Goal: Information Seeking & Learning: Learn about a topic

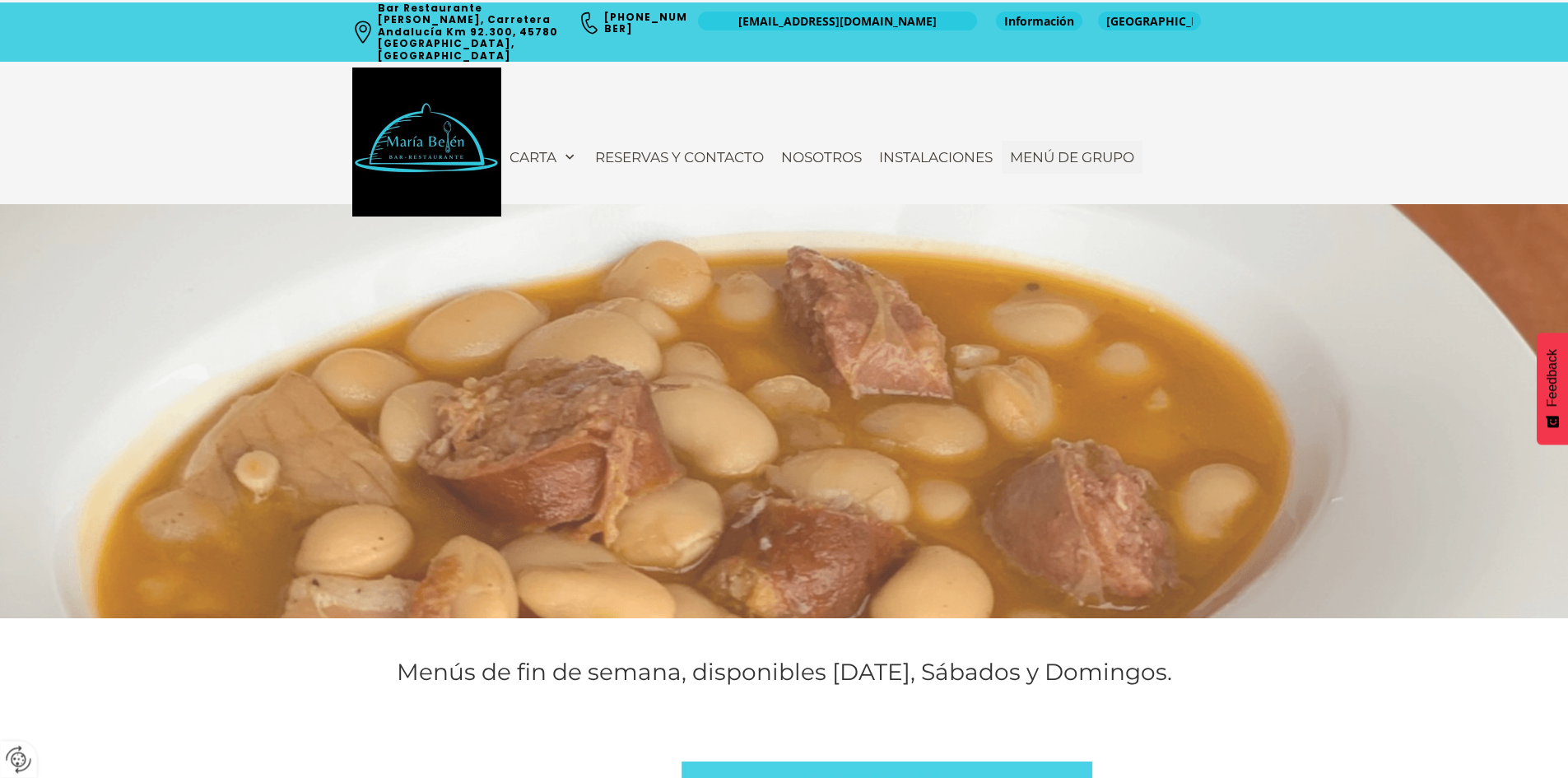
click at [1089, 149] on span "Menú de Grupo" at bounding box center [1072, 157] width 125 height 17
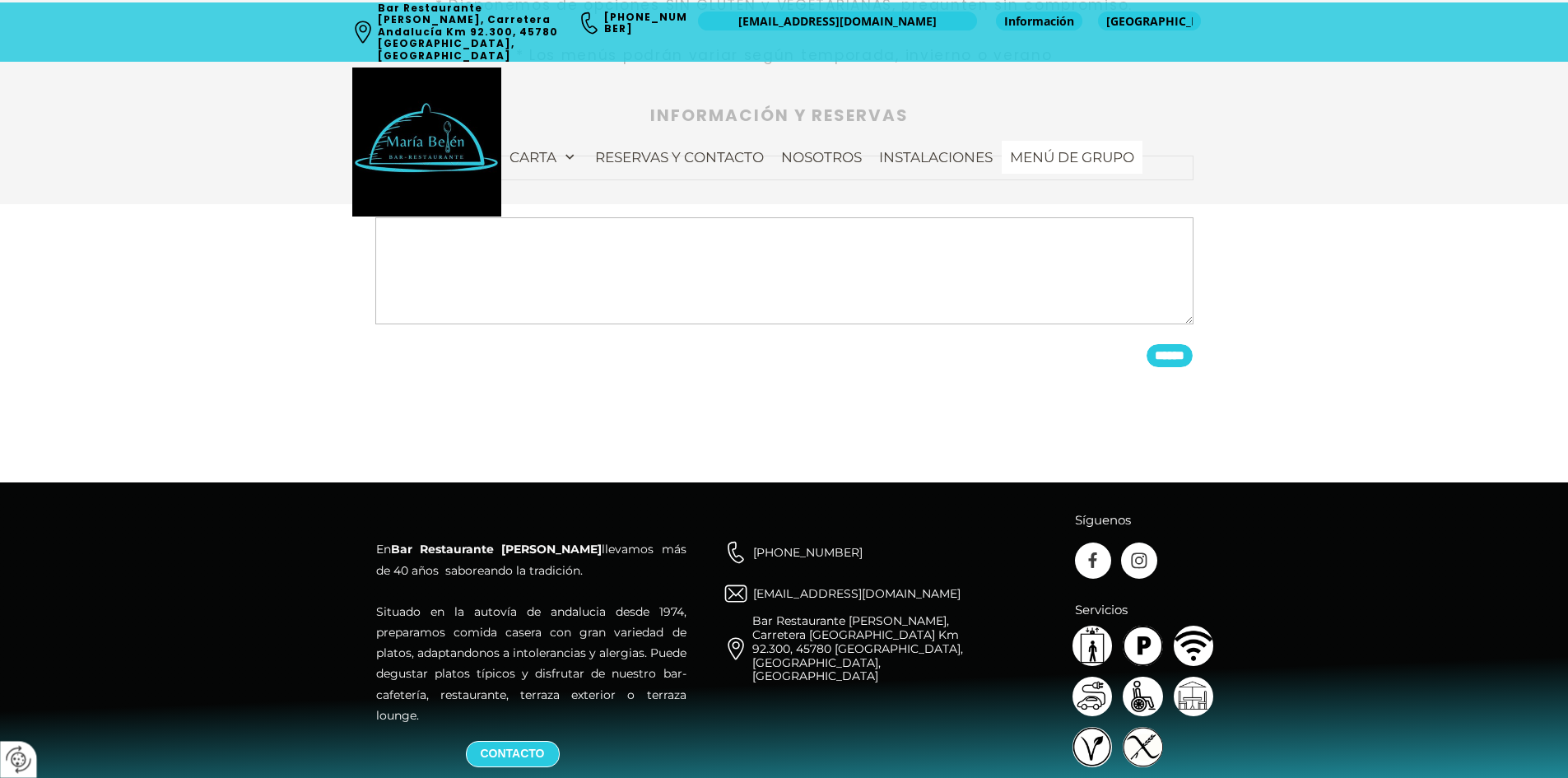
scroll to position [3873, 0]
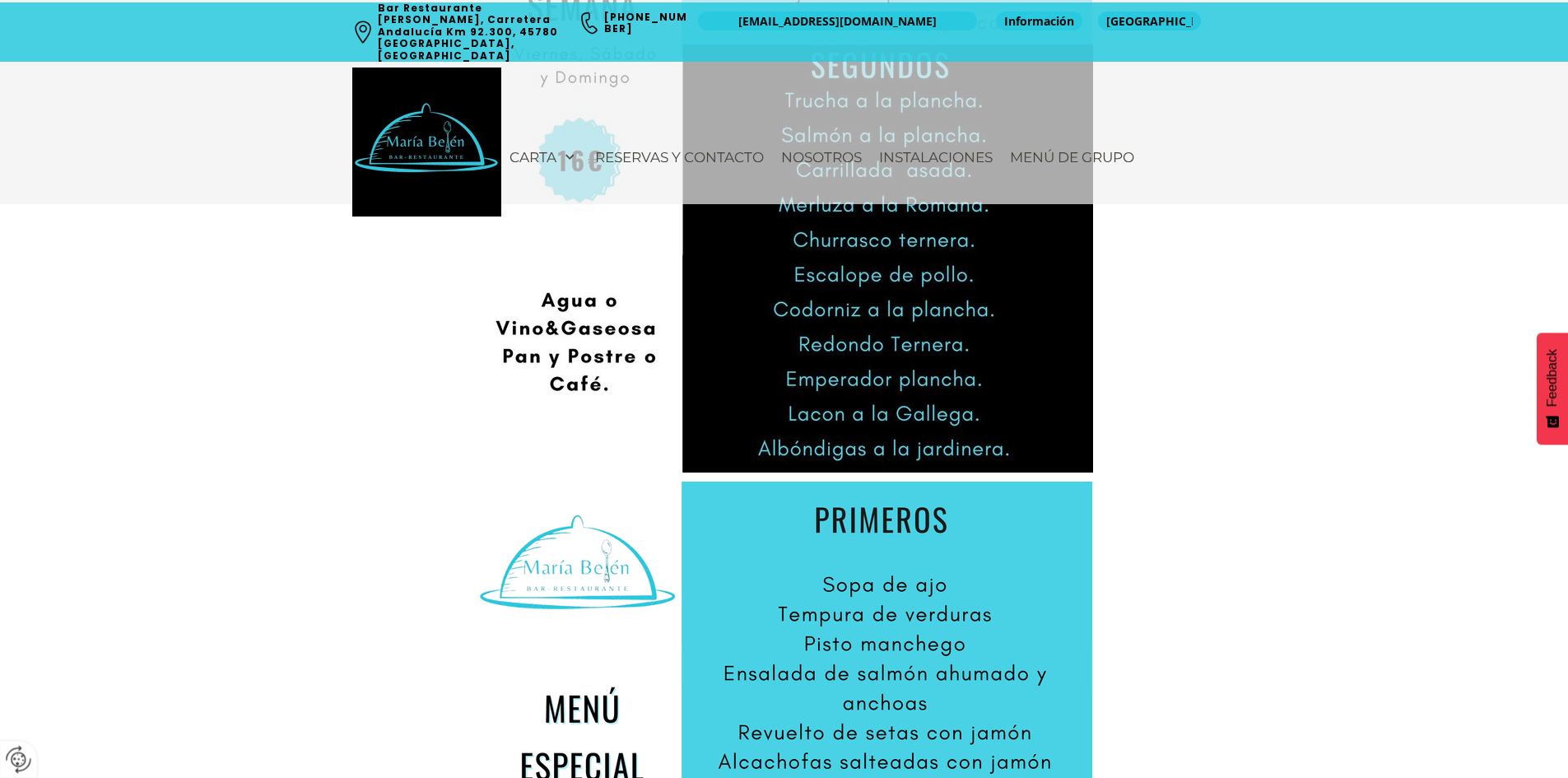
scroll to position [1070, 0]
